Goal: Information Seeking & Learning: Learn about a topic

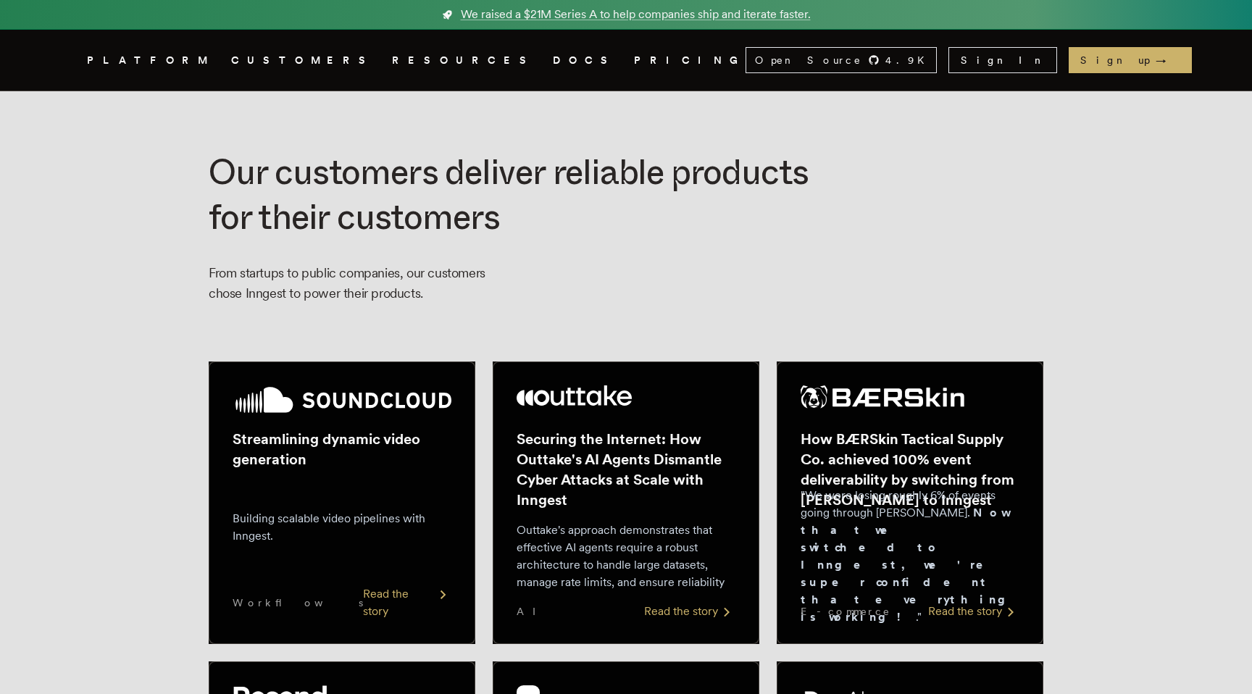
click at [439, 49] on nav "Inngest .cls-1 { fill: #FAFAF9; } PLATFORM CUSTOMERS RESOURCES DOCS PRICING Ope…" at bounding box center [626, 60] width 1160 height 61
click at [553, 57] on link "DOCS" at bounding box center [585, 60] width 64 height 18
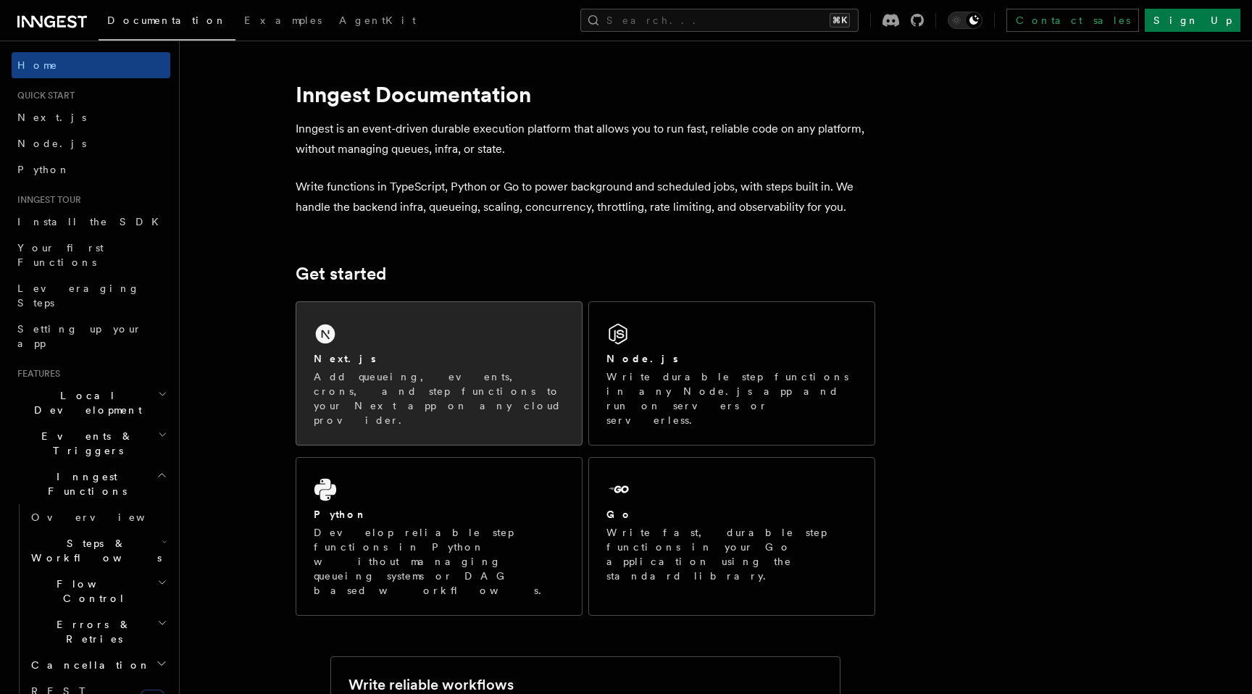
click at [417, 361] on div "Next.js" at bounding box center [439, 359] width 251 height 15
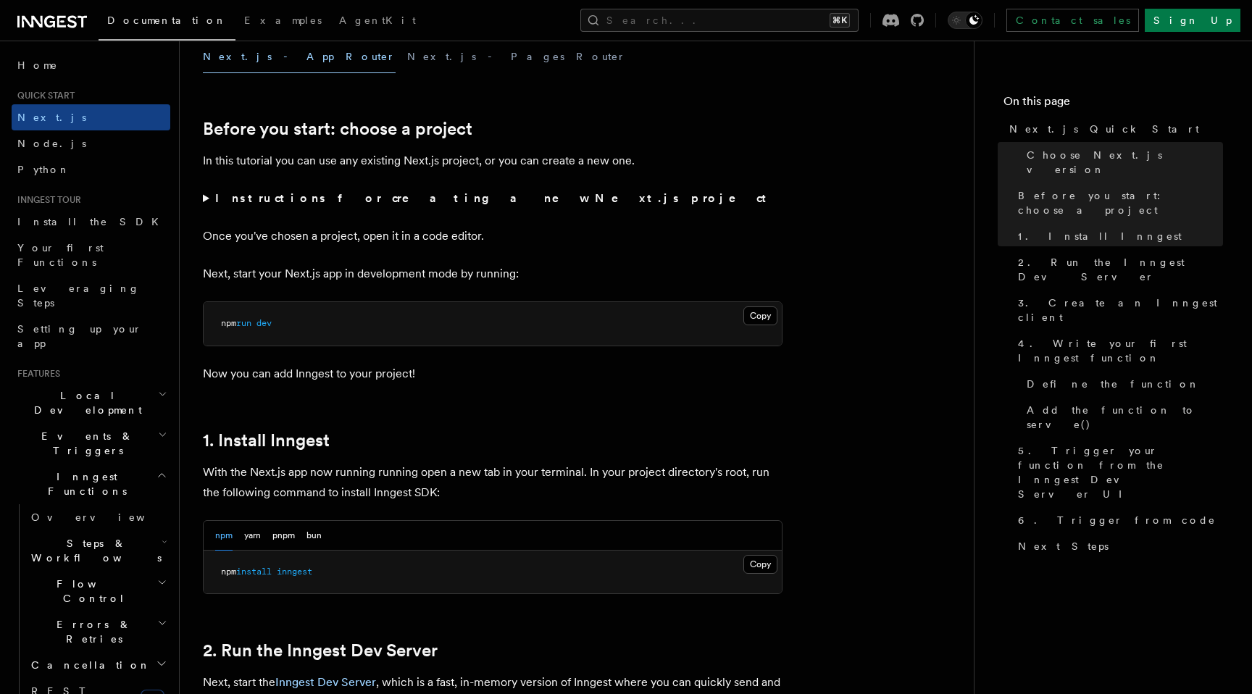
scroll to position [436, 0]
click at [767, 315] on button "Copy Copied" at bounding box center [761, 315] width 34 height 19
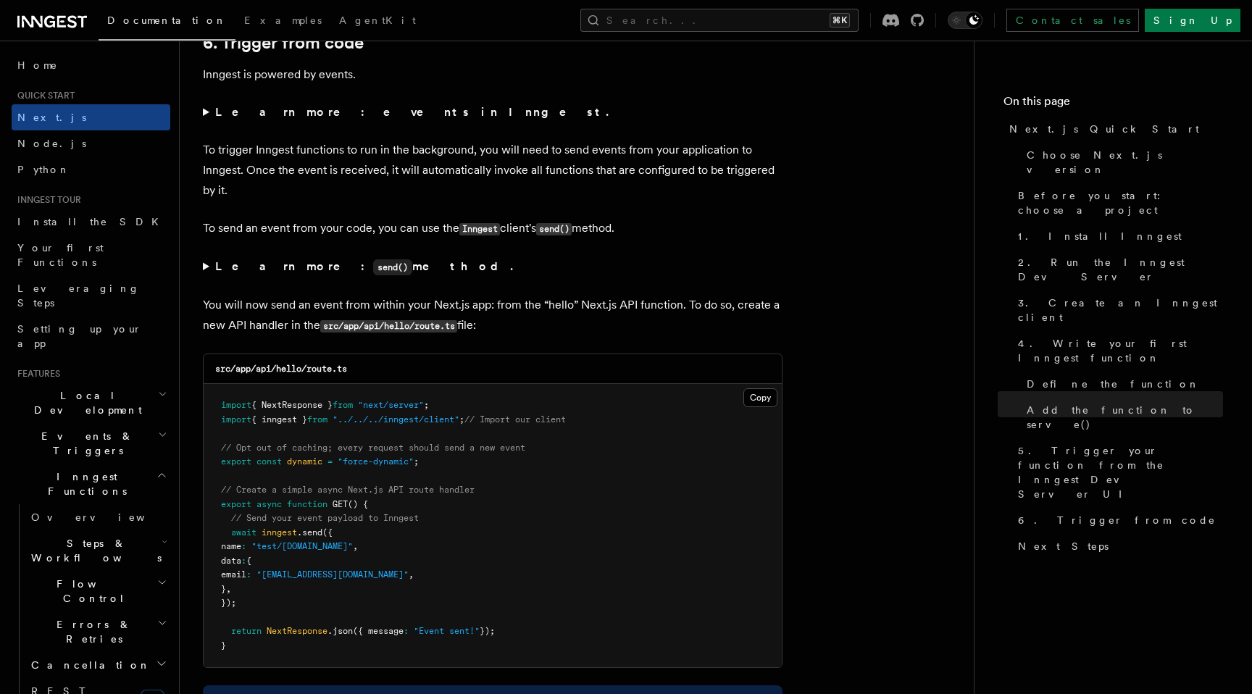
scroll to position [7356, 0]
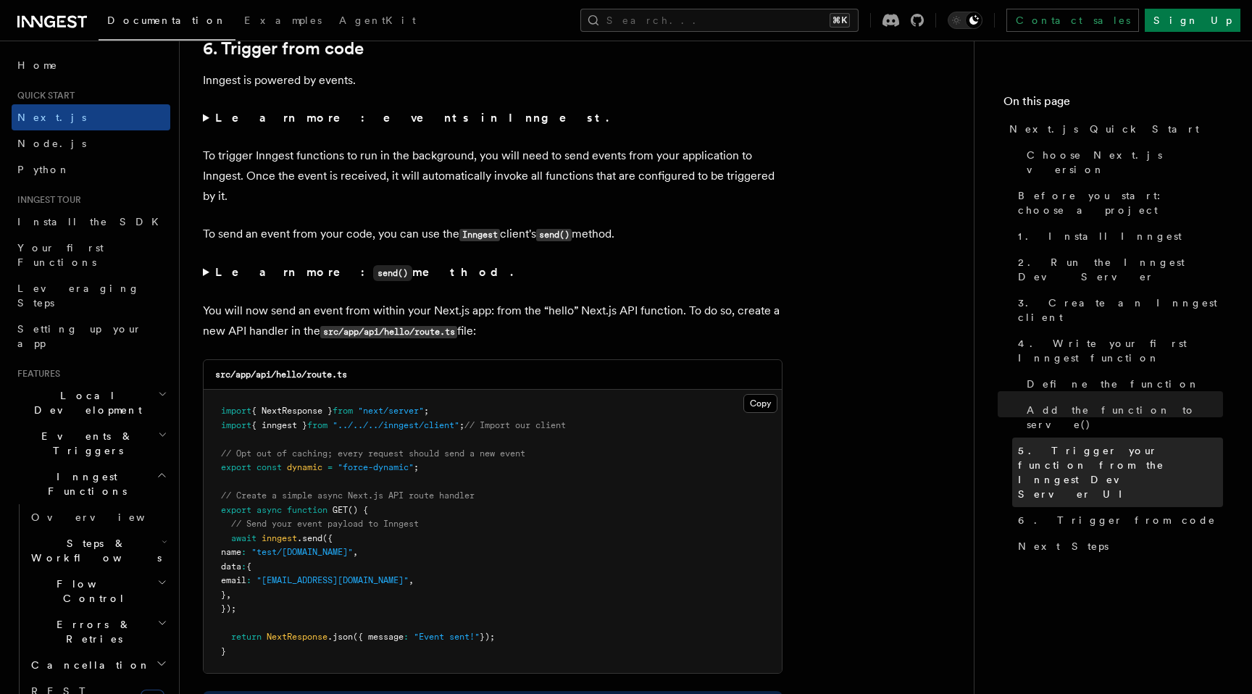
click at [1077, 444] on span "5. Trigger your function from the Inngest Dev Server UI" at bounding box center [1120, 473] width 205 height 58
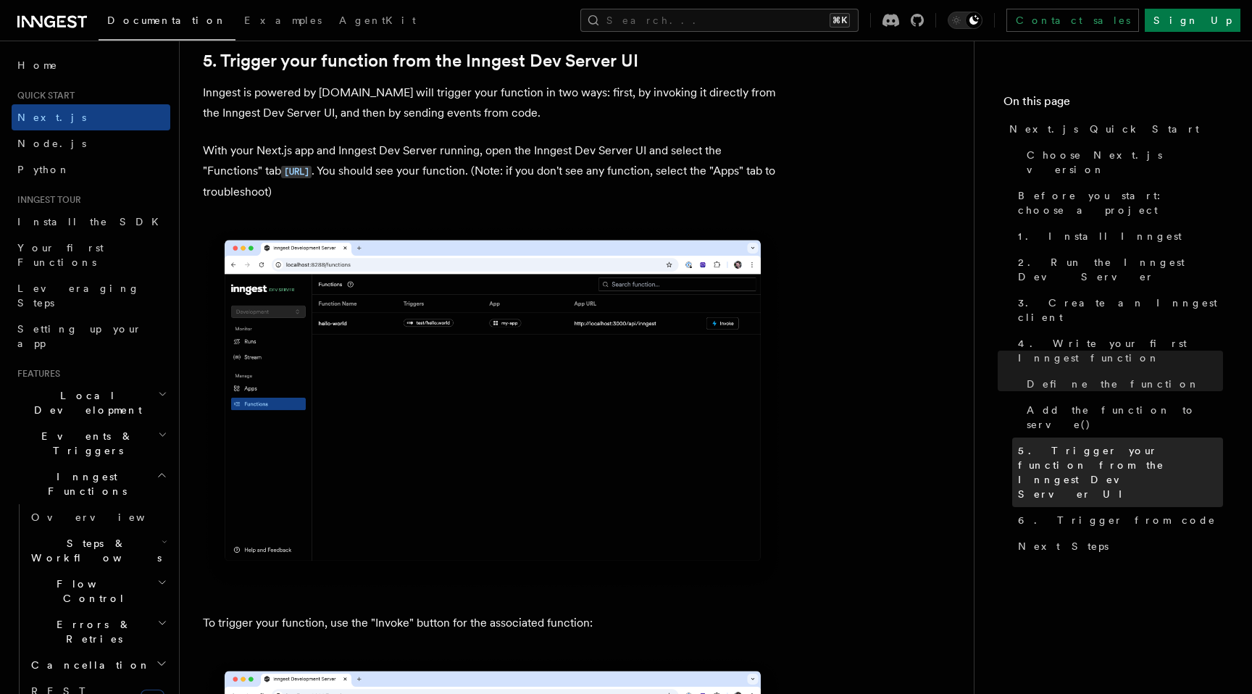
scroll to position [3352, 0]
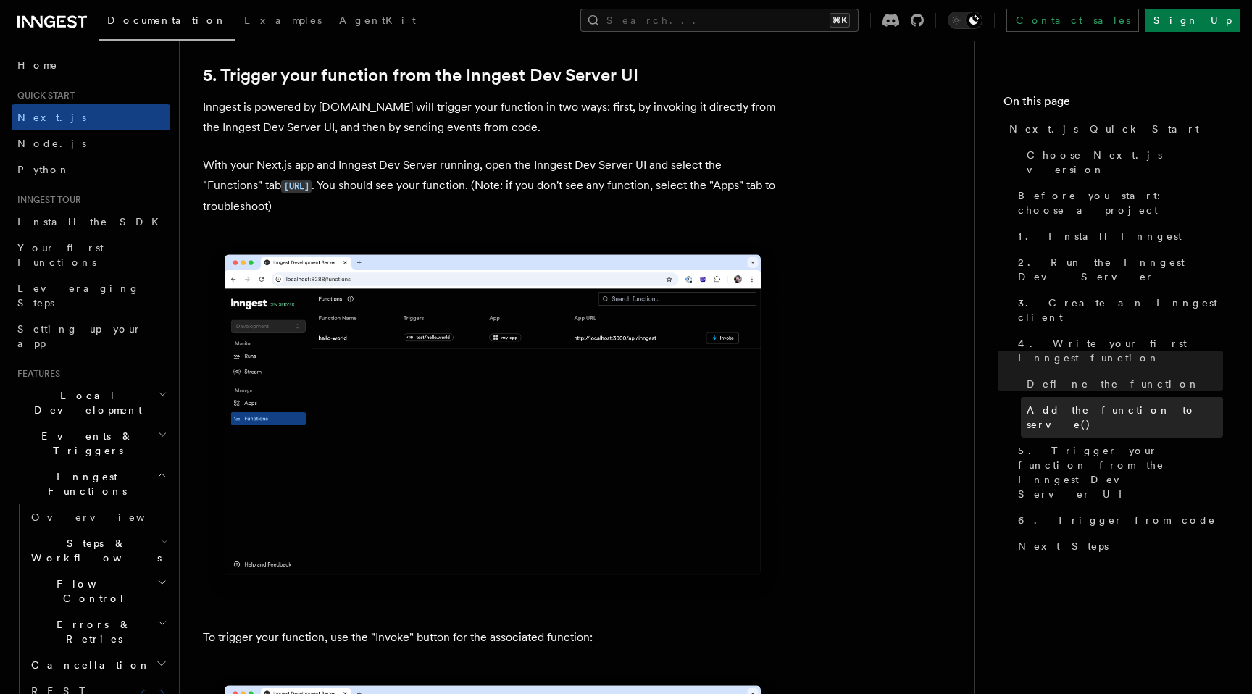
click at [1087, 403] on span "Add the function to serve()" at bounding box center [1125, 417] width 196 height 29
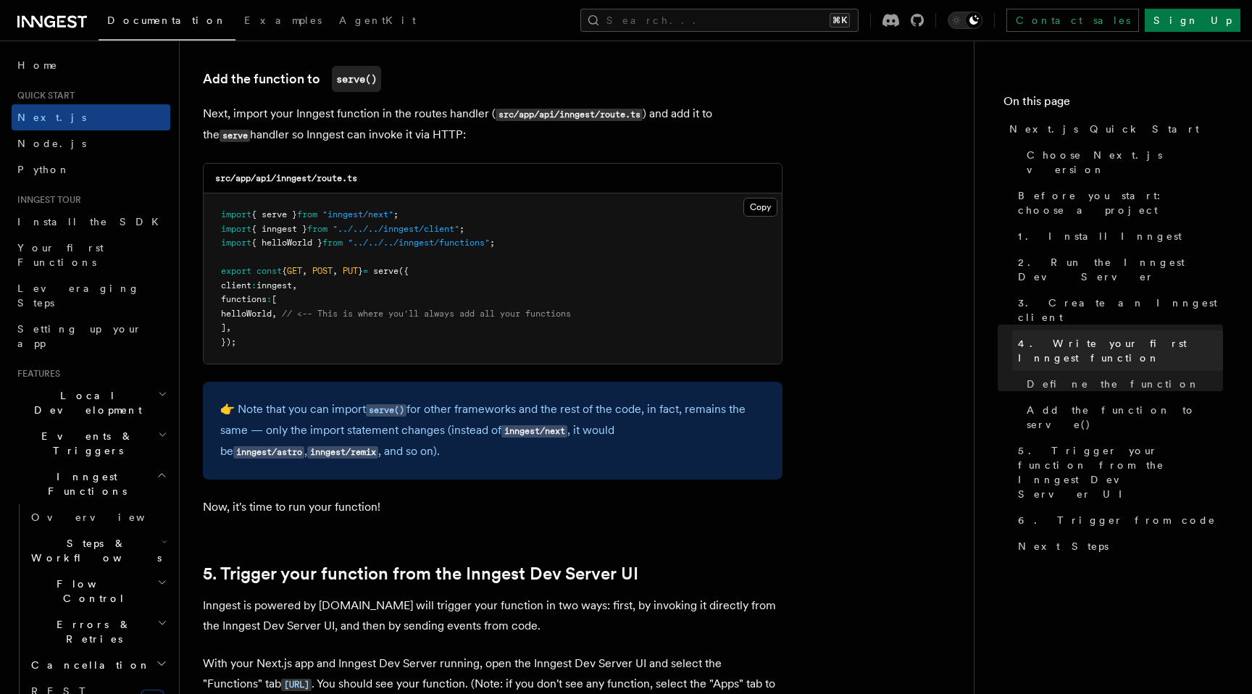
click at [1084, 336] on span "4. Write your first Inngest function" at bounding box center [1120, 350] width 205 height 29
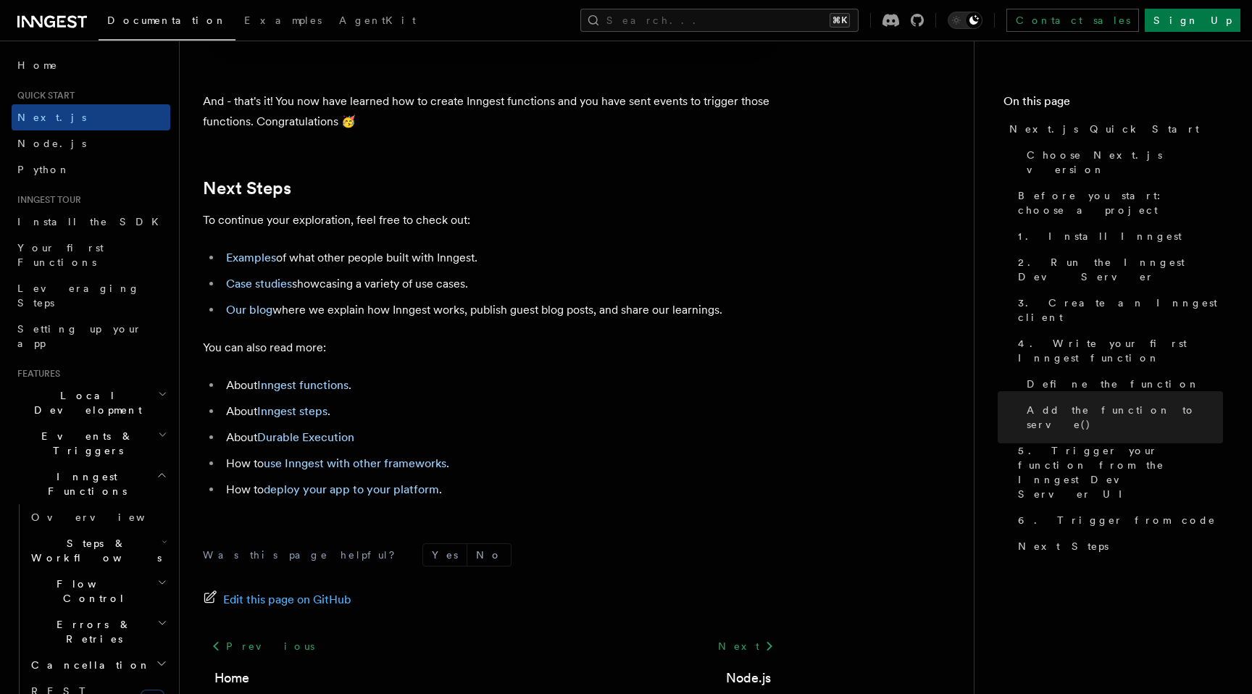
scroll to position [8960, 0]
click at [247, 262] on link "Examples" at bounding box center [251, 256] width 50 height 14
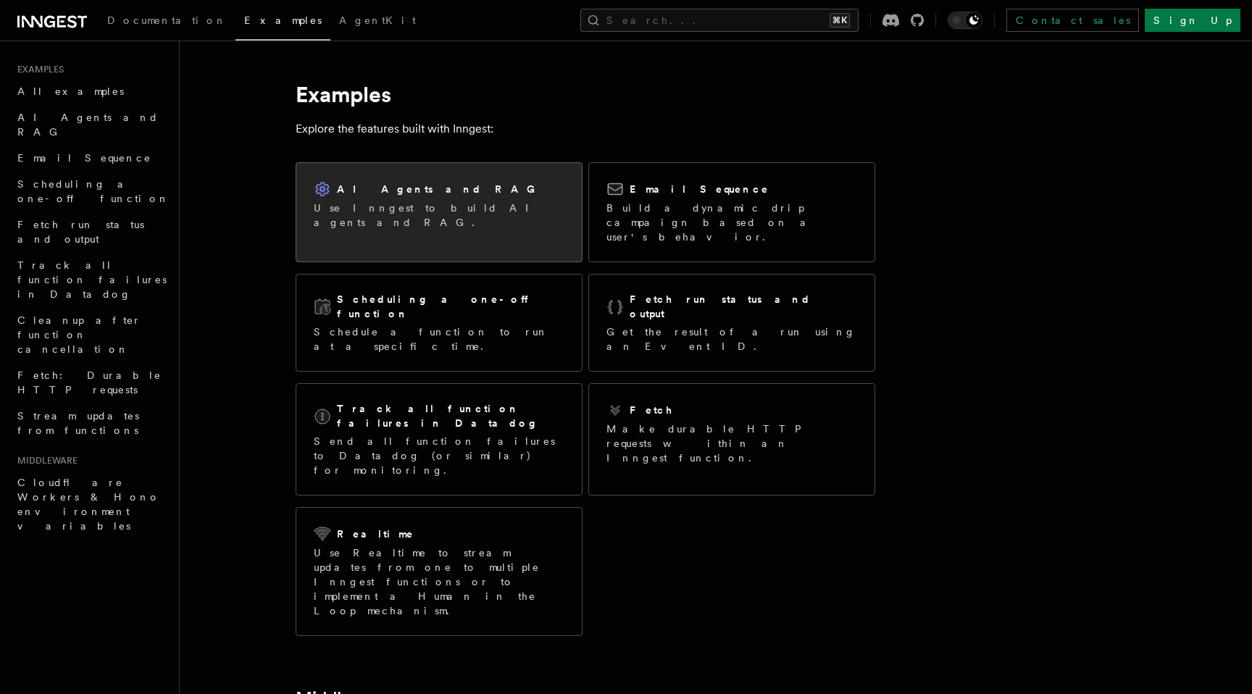
click at [506, 208] on div "AI Agents and RAG Use Inngest to build AI agents and RAG." at bounding box center [439, 205] width 286 height 84
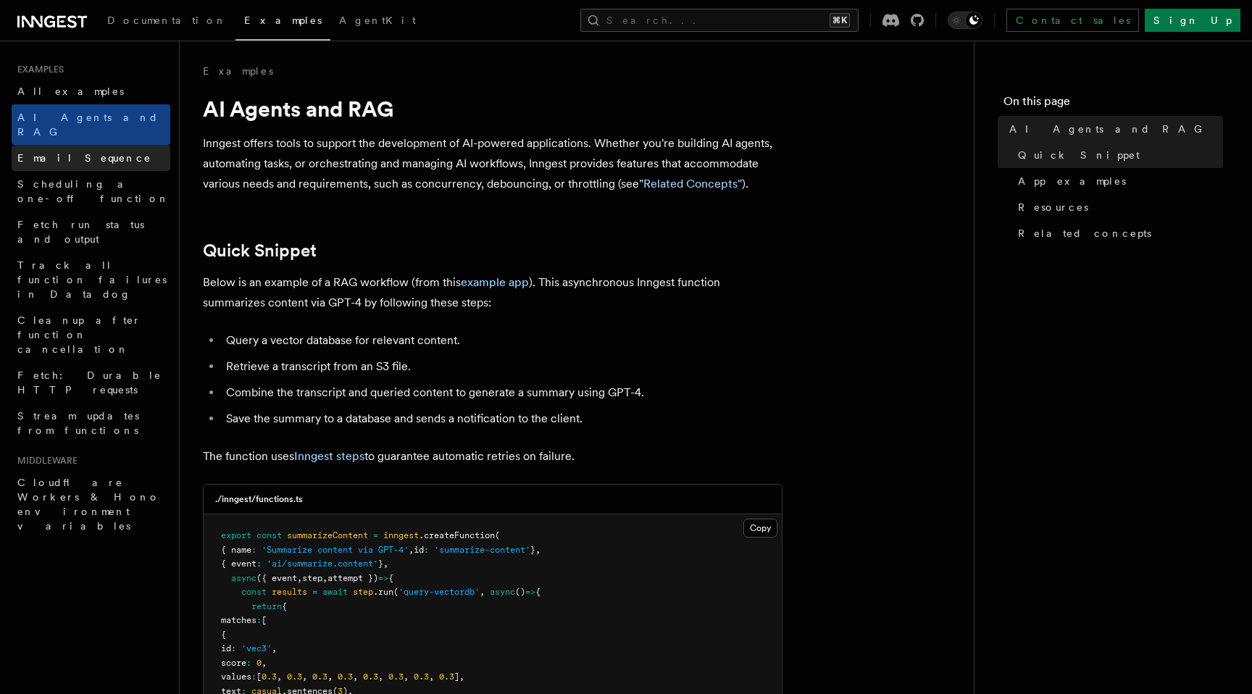
click at [80, 152] on span "Email Sequence" at bounding box center [84, 158] width 134 height 12
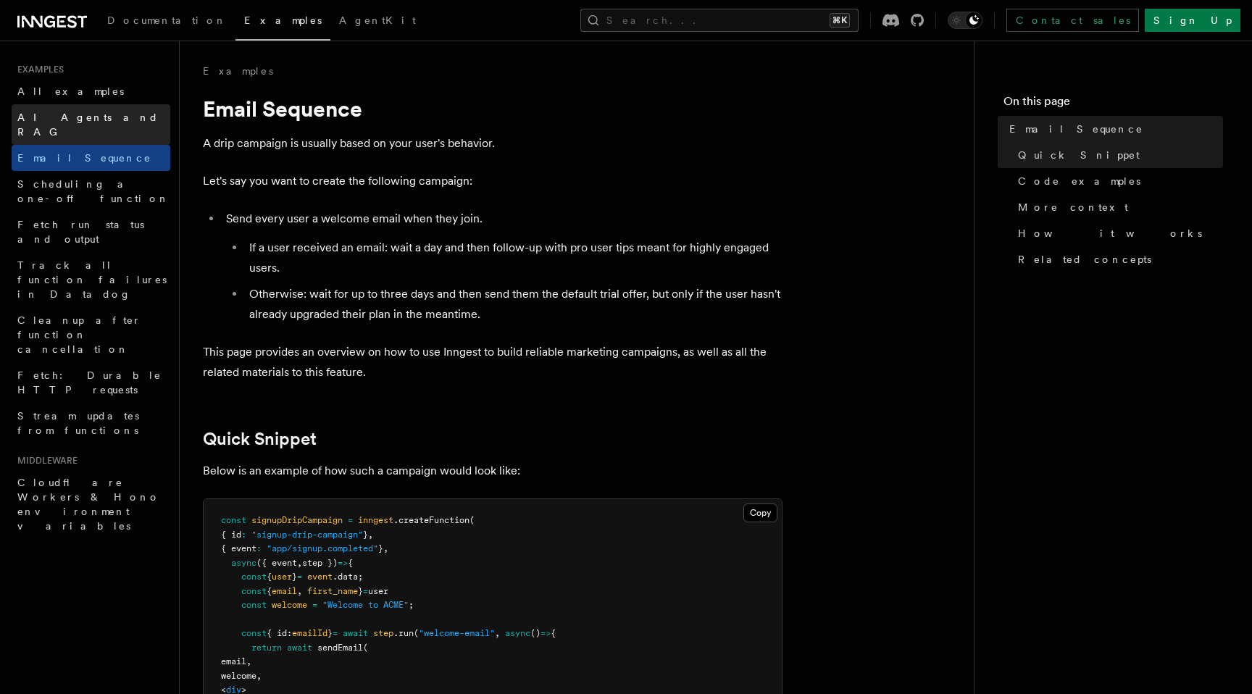
click at [80, 125] on link "AI Agents and RAG" at bounding box center [91, 124] width 159 height 41
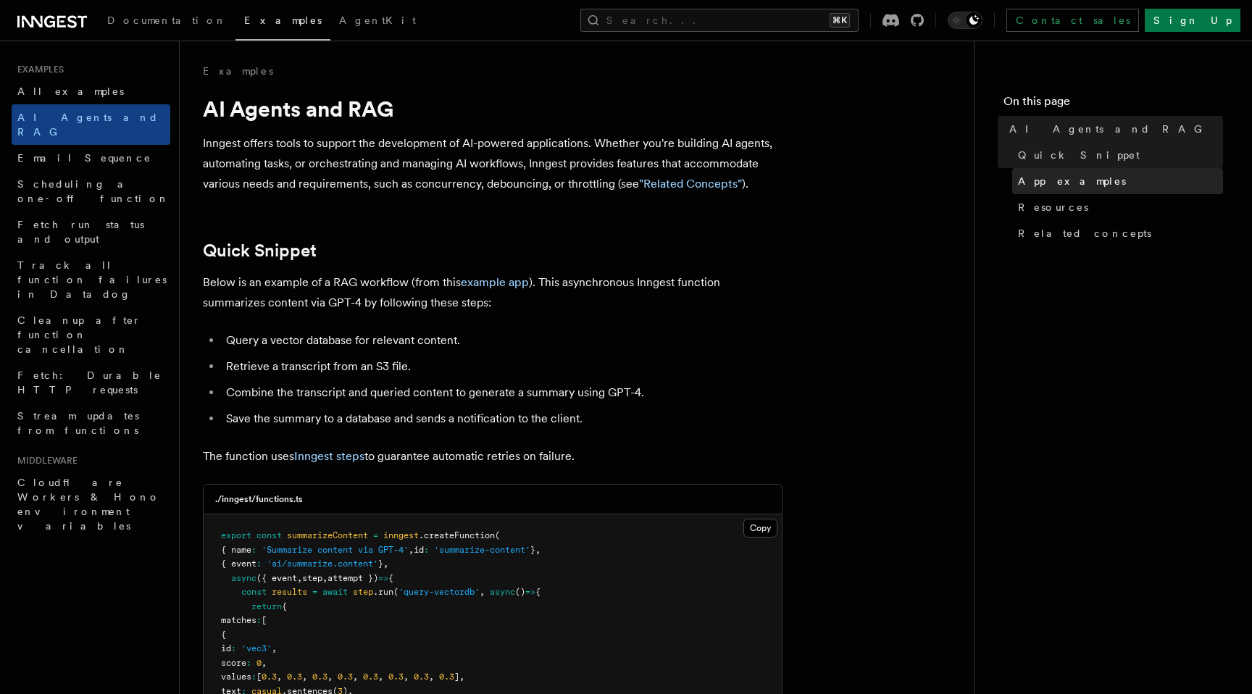
click at [1070, 192] on link "App examples" at bounding box center [1118, 181] width 211 height 26
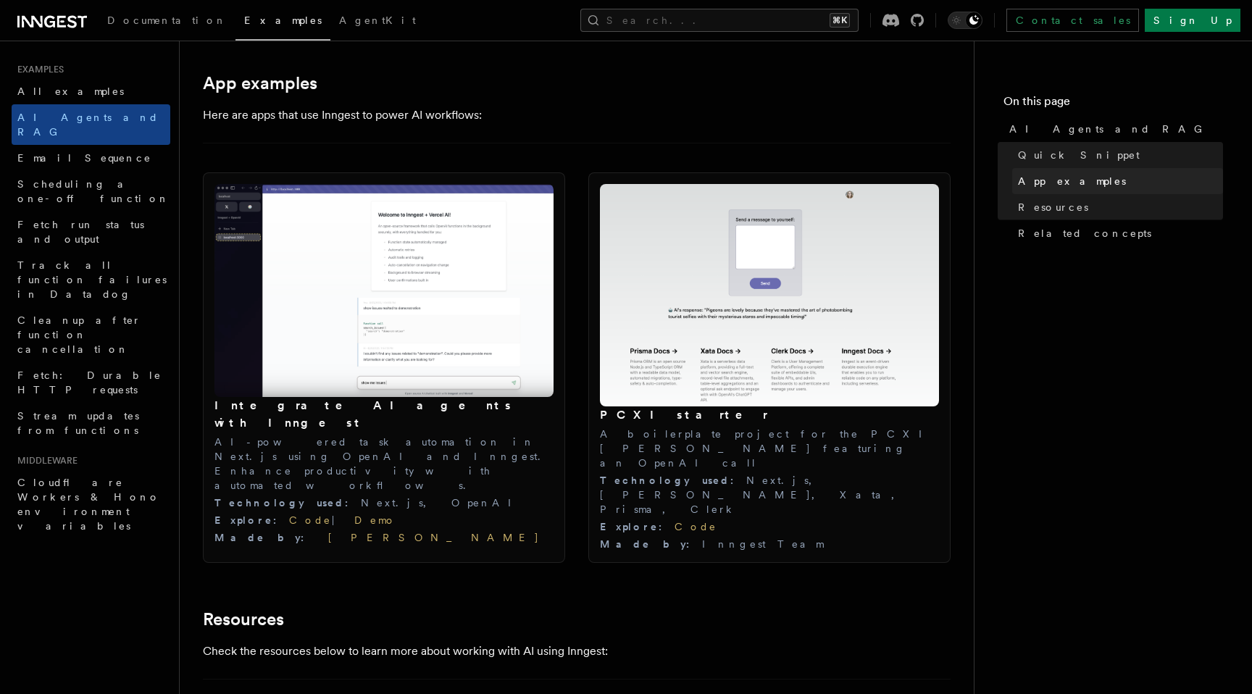
scroll to position [1468, 0]
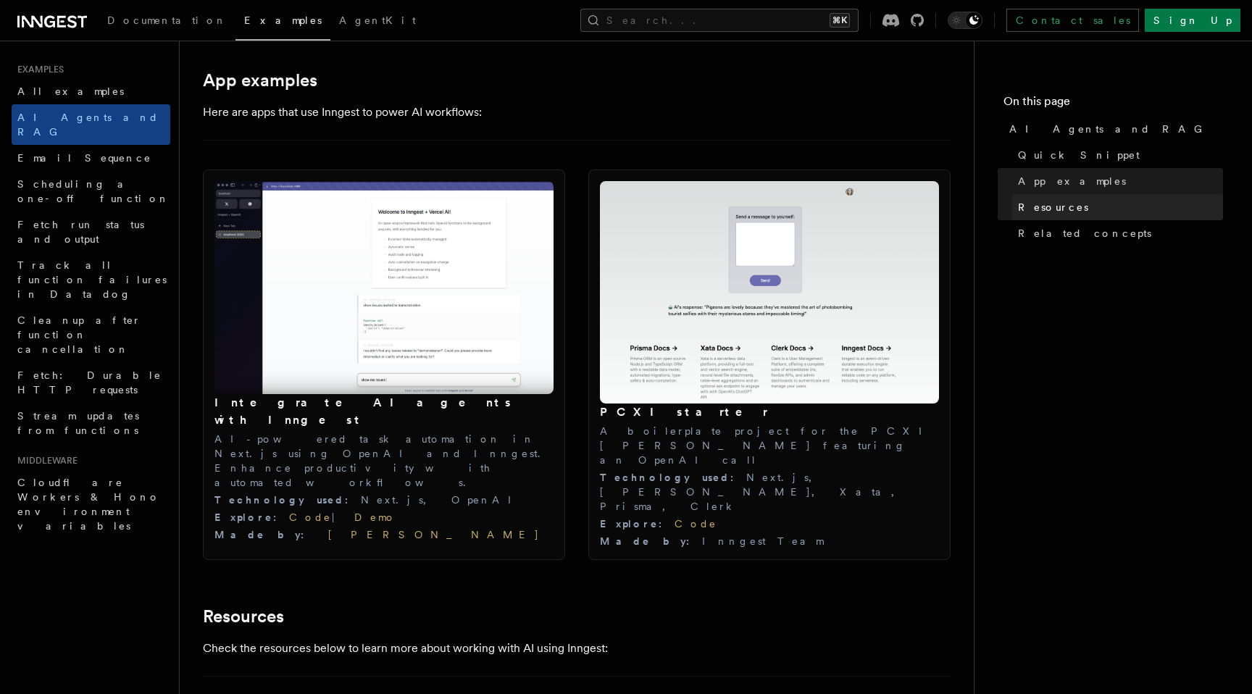
click at [1047, 213] on span "Resources" at bounding box center [1053, 207] width 70 height 14
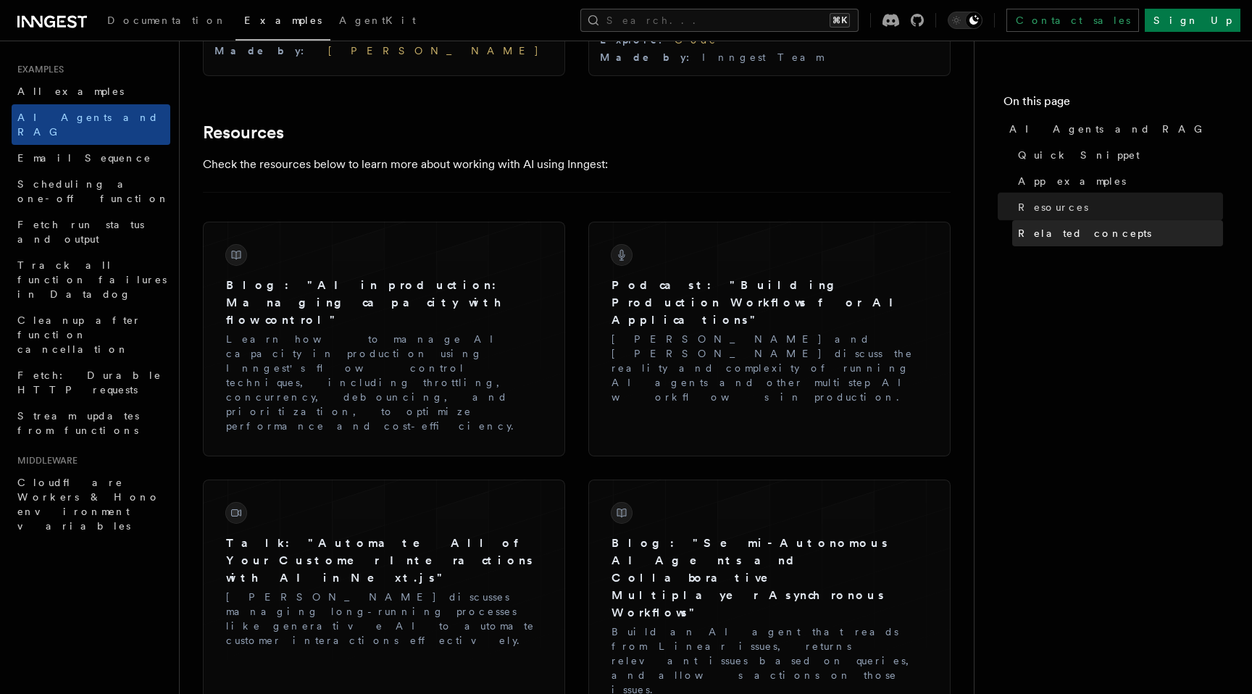
click at [1048, 229] on span "Related concepts" at bounding box center [1084, 233] width 133 height 14
